Goal: Information Seeking & Learning: Find specific fact

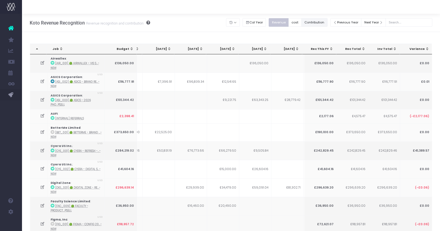
click at [327, 19] on button "Contribution" at bounding box center [315, 22] width 26 height 9
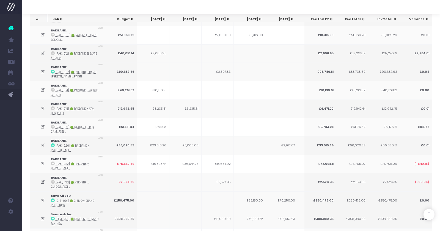
scroll to position [1626, 0]
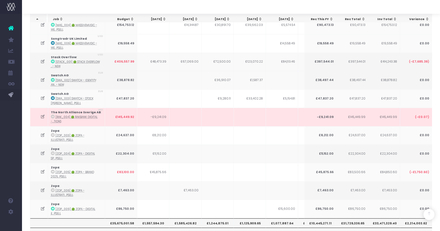
click at [325, 218] on th "£10,445,271.11" at bounding box center [320, 222] width 32 height 9
copy th "10,445,271.11"
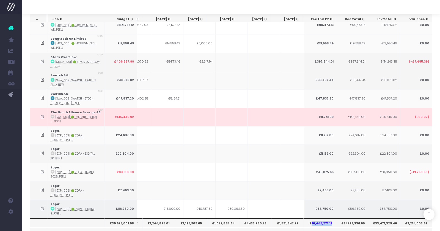
scroll to position [0, 115]
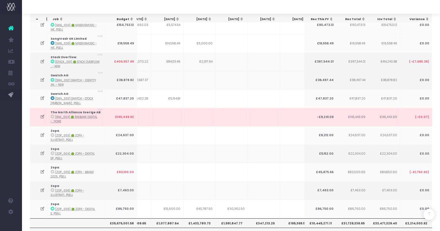
click at [234, 218] on th "£1,591,847.77" at bounding box center [232, 222] width 32 height 9
copy th "£1,591,847.77"
click at [266, 218] on th "£347,213.25" at bounding box center [264, 222] width 32 height 9
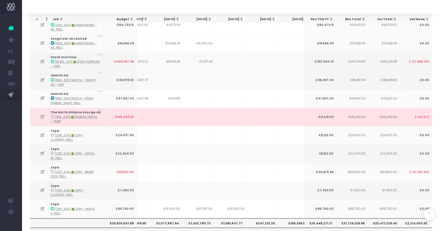
click at [266, 218] on th "£347,213.25" at bounding box center [264, 222] width 32 height 9
copy th "£347,213.25"
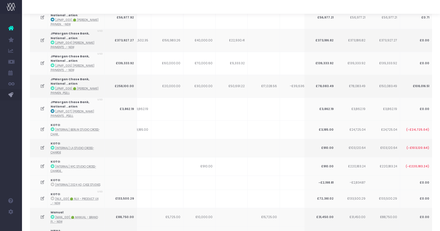
scroll to position [0, 0]
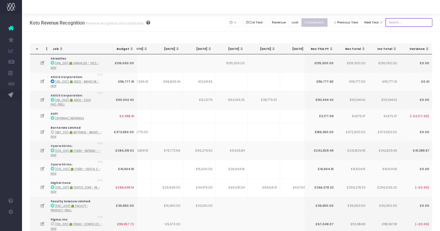
click at [405, 20] on input "text" at bounding box center [409, 22] width 47 height 9
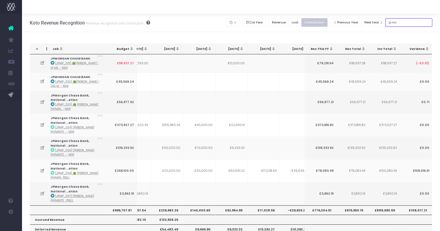
type input "jp mo"
click at [327, 208] on th "£776,304.51" at bounding box center [320, 209] width 32 height 9
